Goal: Task Accomplishment & Management: Use online tool/utility

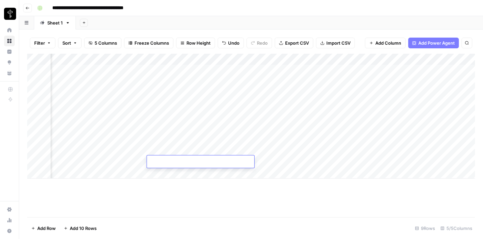
scroll to position [0, 111]
click at [279, 149] on div "Add Column" at bounding box center [251, 116] width 448 height 125
click at [226, 178] on div "Add Column" at bounding box center [251, 135] width 448 height 163
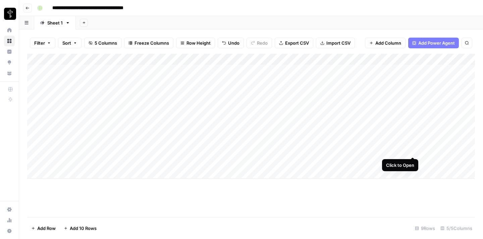
click at [413, 152] on div "Add Column" at bounding box center [251, 116] width 448 height 125
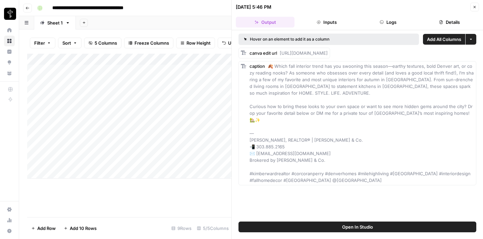
click at [353, 227] on span "Open In Studio" at bounding box center [357, 226] width 31 height 7
click at [474, 6] on icon "button" at bounding box center [474, 7] width 4 height 4
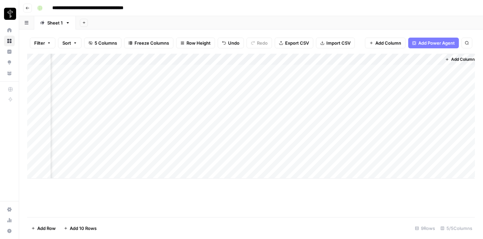
scroll to position [0, 111]
click at [333, 151] on div "Add Column" at bounding box center [251, 116] width 448 height 125
click at [333, 150] on div "Add Column" at bounding box center [251, 116] width 448 height 125
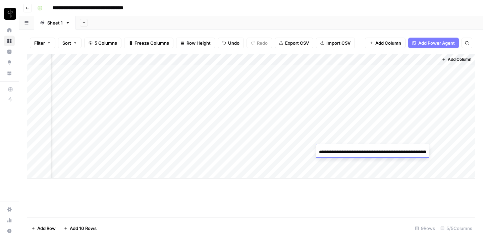
scroll to position [0, 894]
click at [376, 180] on div "Add Column" at bounding box center [251, 135] width 448 height 163
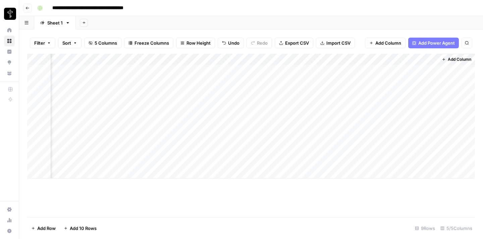
click at [371, 150] on div "Add Column" at bounding box center [251, 116] width 448 height 125
click at [248, 191] on div "Add Column" at bounding box center [251, 135] width 448 height 163
